Goal: Obtain resource: Download file/media

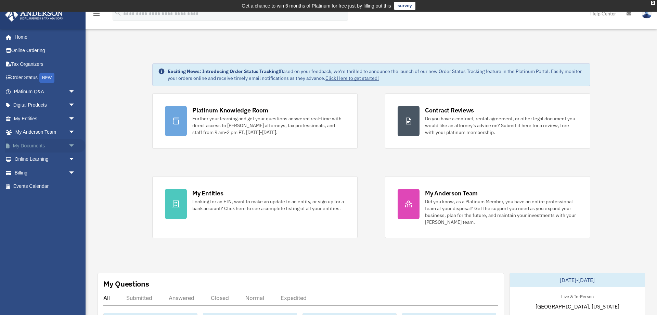
click at [40, 145] on link "My Documents arrow_drop_down" at bounding box center [45, 146] width 81 height 14
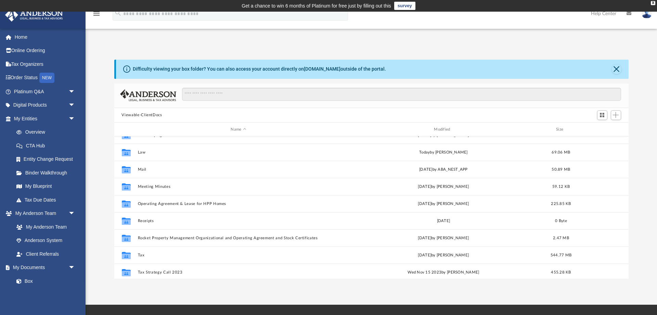
scroll to position [45, 0]
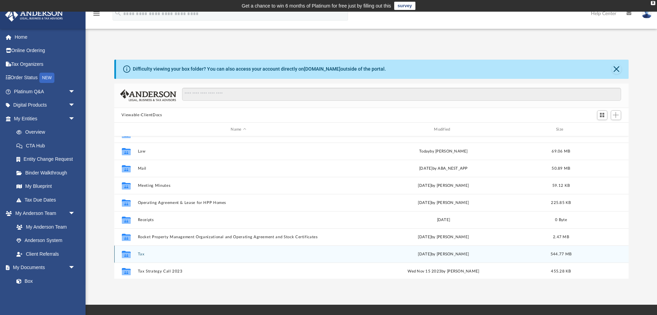
click at [143, 254] on button "Tax" at bounding box center [239, 254] width 202 height 4
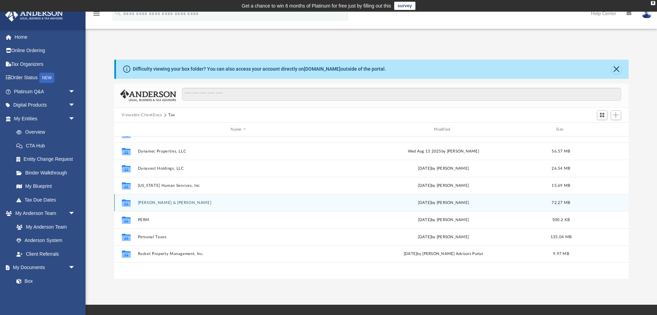
scroll to position [0, 0]
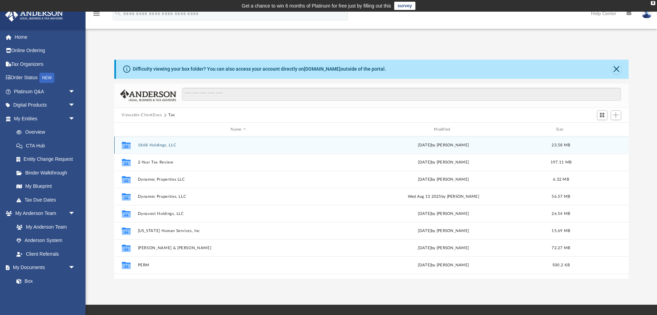
click at [164, 144] on button "1868 Holdings, LLC" at bounding box center [239, 145] width 202 height 4
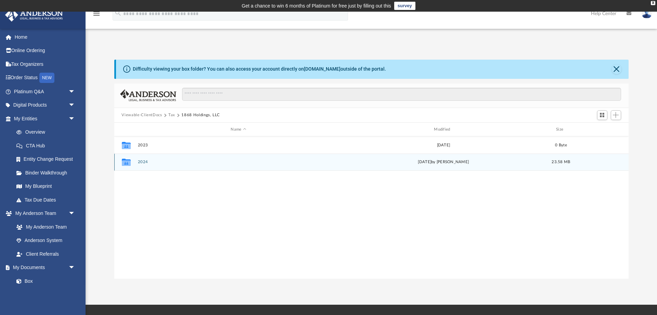
click at [144, 162] on button "2024" at bounding box center [239, 162] width 202 height 4
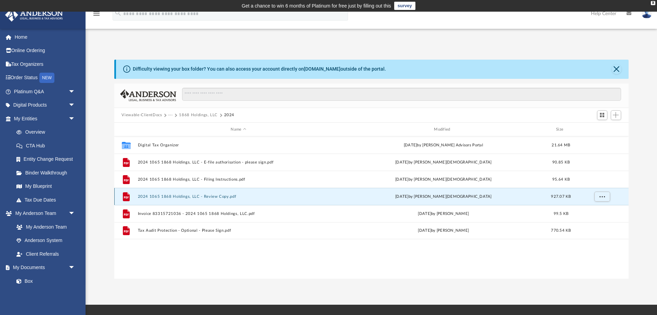
click at [167, 198] on button "2024 1065 1868 Holdings, LLC - Review Copy.pdf" at bounding box center [239, 196] width 202 height 4
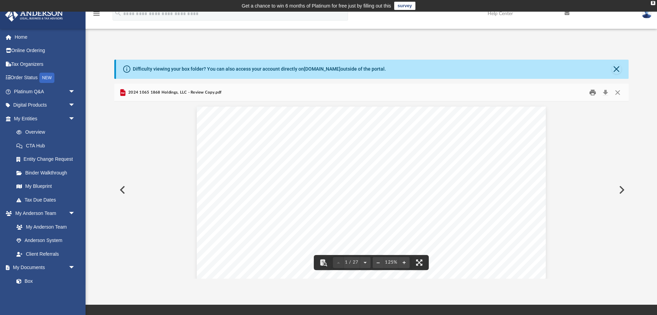
click at [594, 91] on button "Print" at bounding box center [593, 92] width 14 height 11
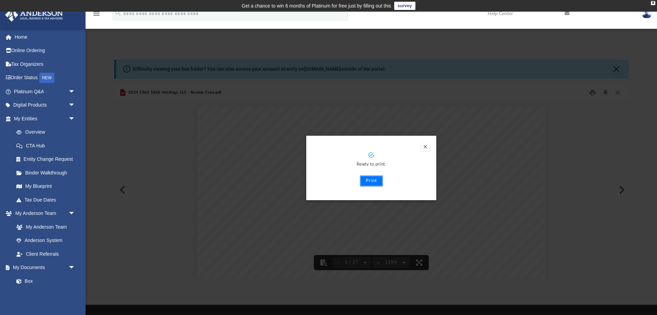
click at [376, 180] on button "Print" at bounding box center [371, 180] width 23 height 11
